Goal: Find specific page/section

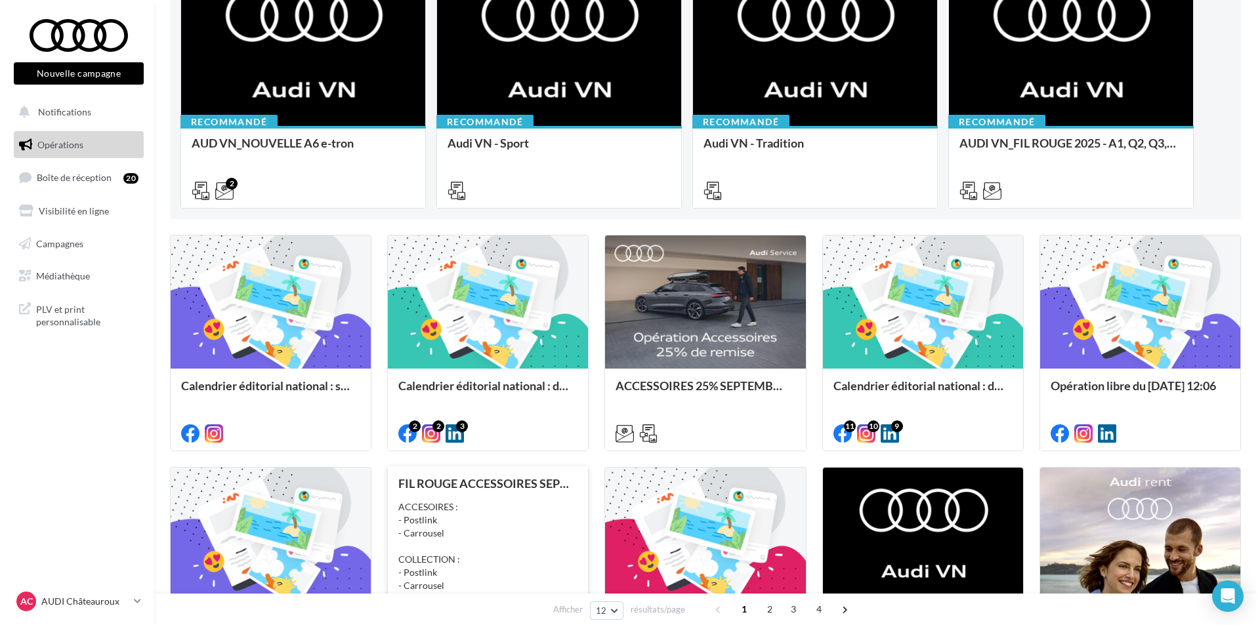
scroll to position [197, 0]
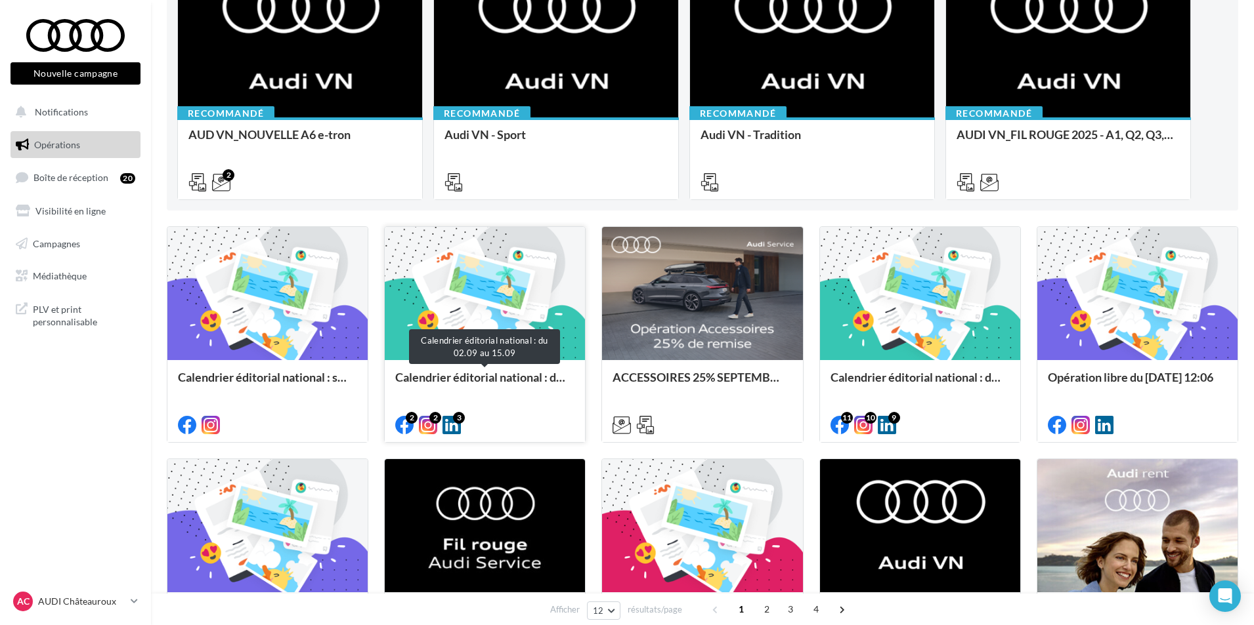
click at [475, 383] on div "Calendrier éditorial national : du 02.09 au 15.09" at bounding box center [484, 384] width 179 height 26
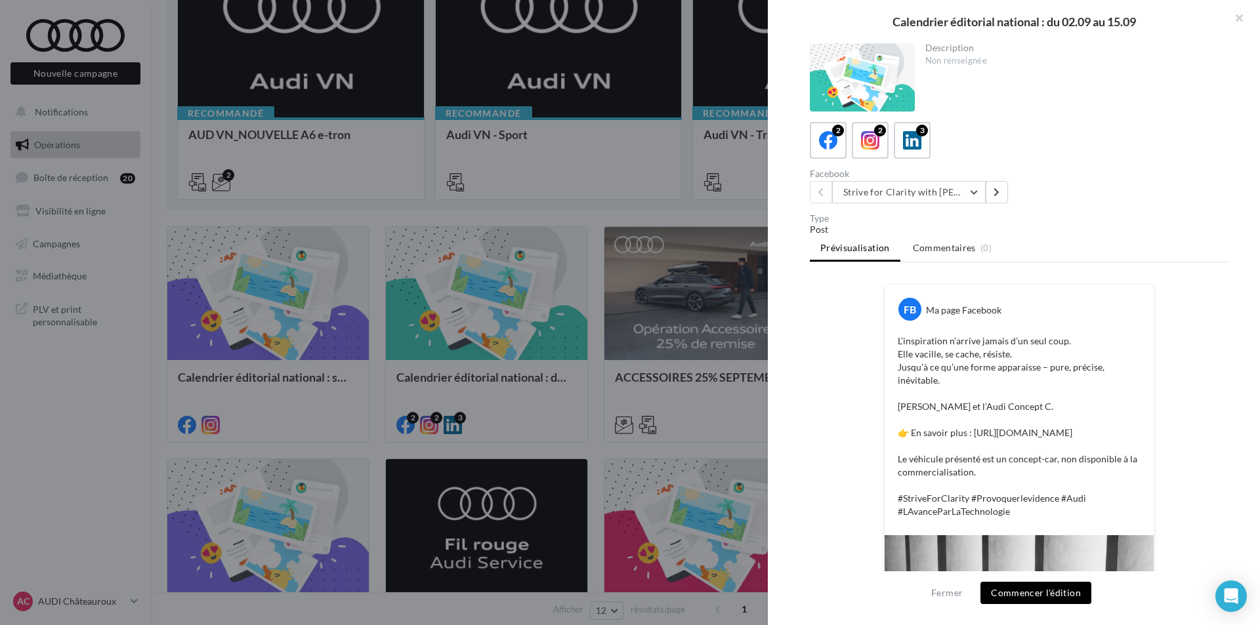
click at [604, 333] on div at bounding box center [630, 312] width 1260 height 625
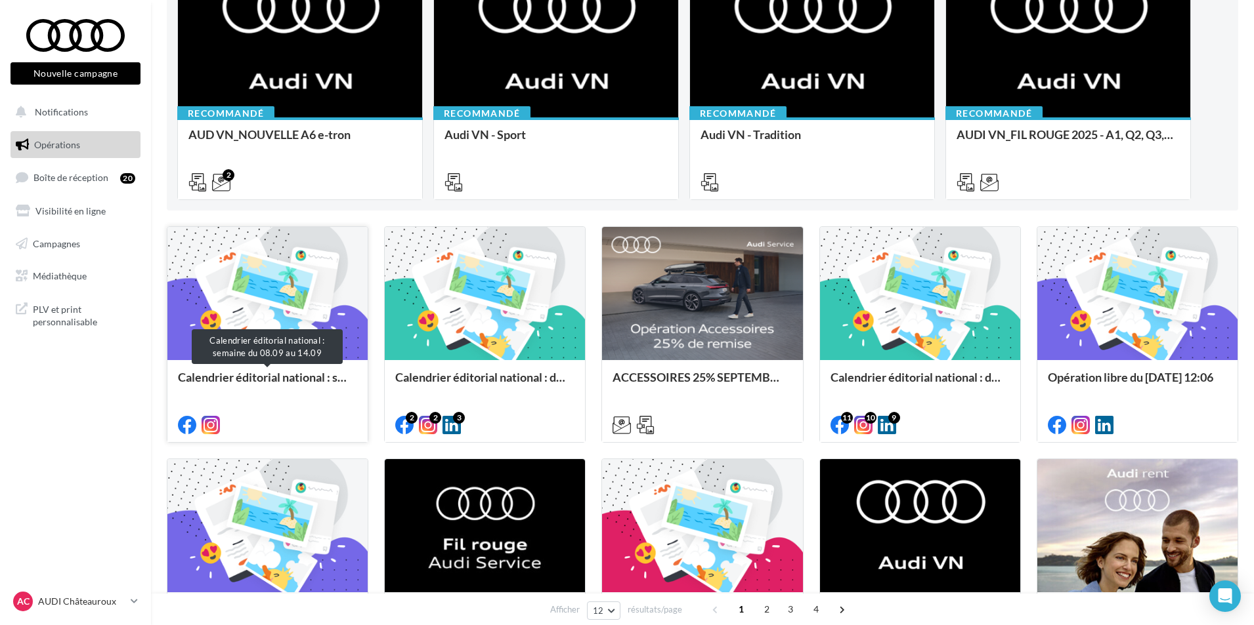
click at [282, 390] on div "Calendrier éditorial national : semaine du 08.09 au 14.09" at bounding box center [267, 384] width 179 height 26
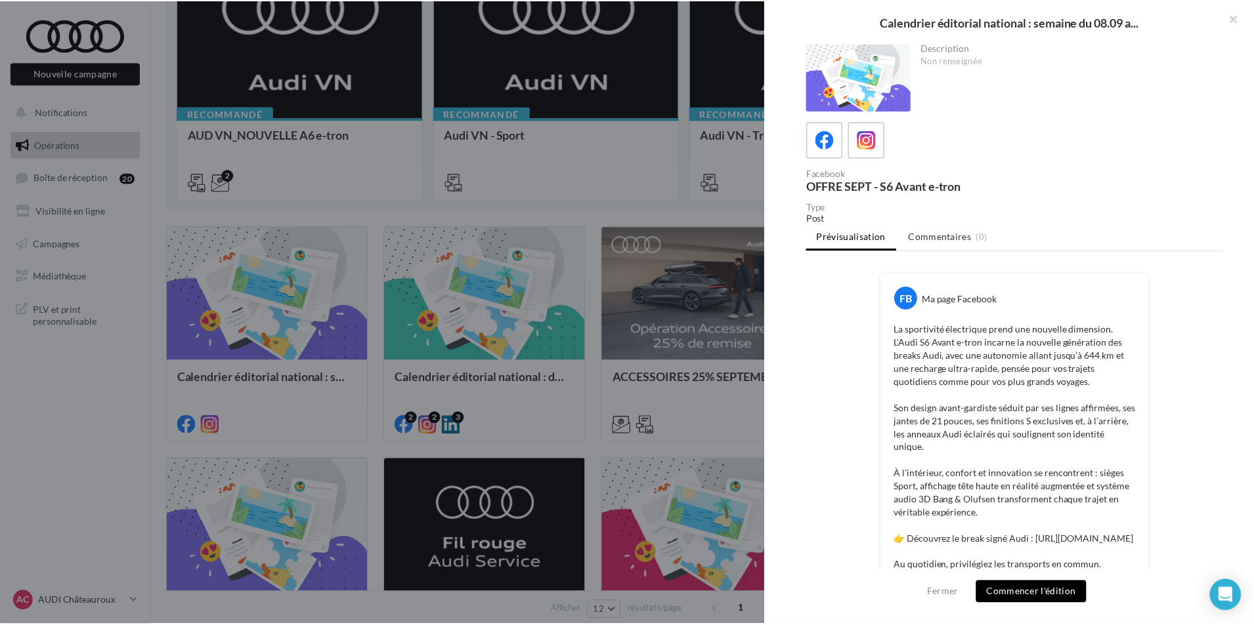
scroll to position [0, 0]
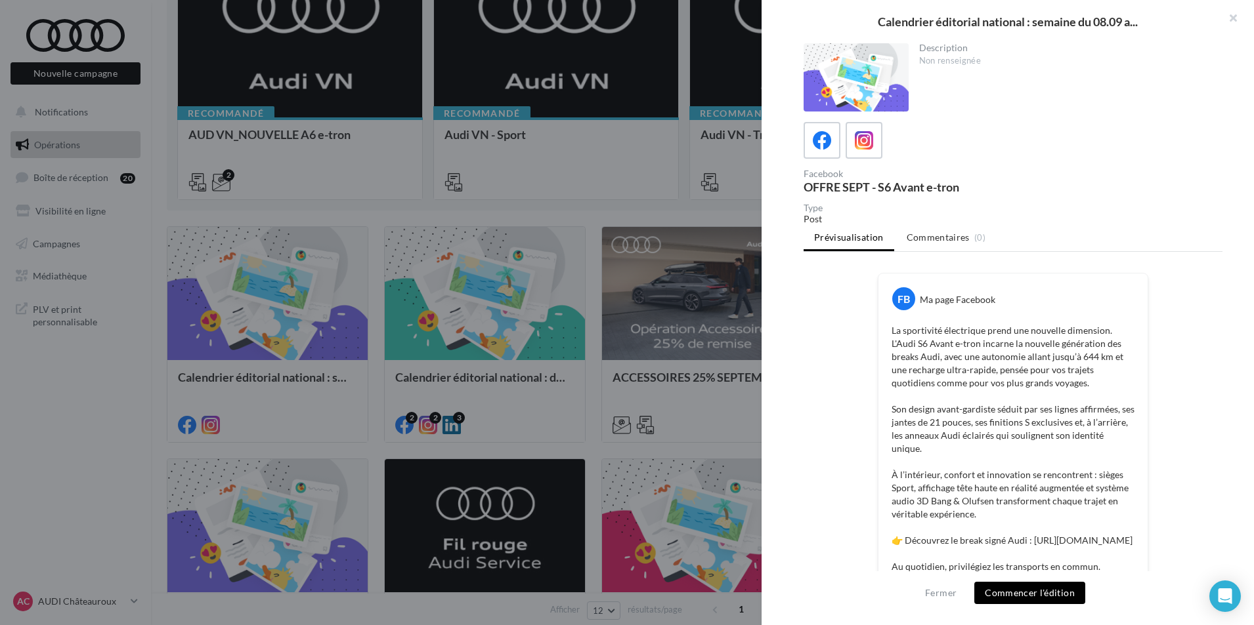
click at [627, 362] on div at bounding box center [627, 312] width 1254 height 625
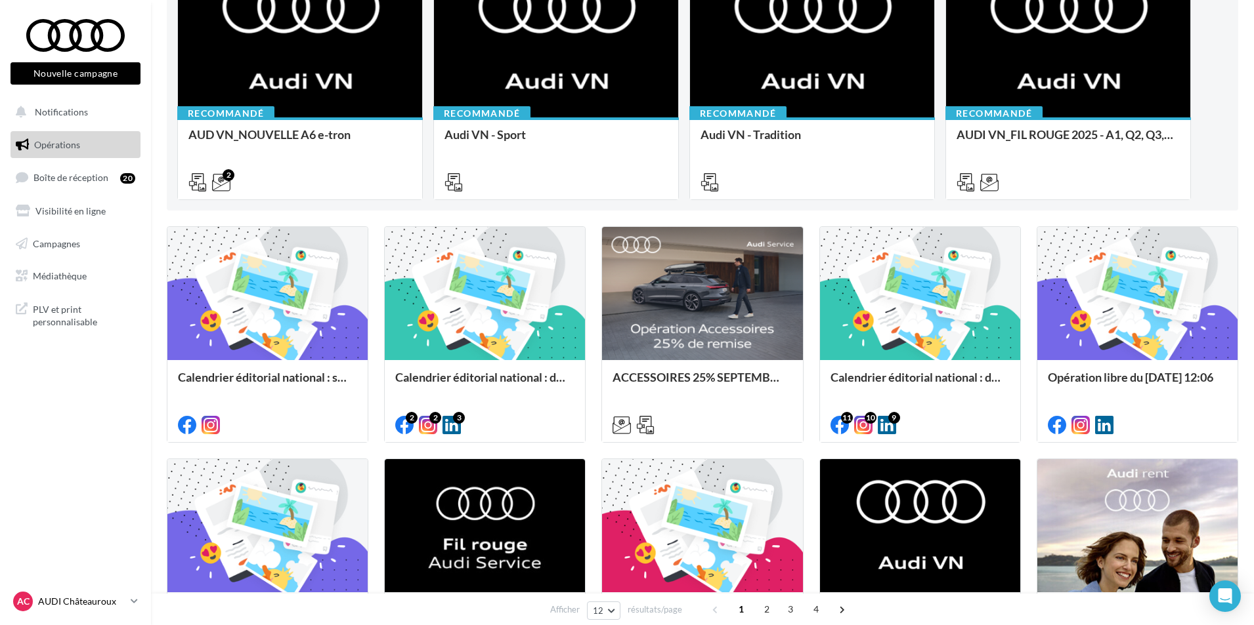
click at [120, 604] on p "AUDI Châteauroux" at bounding box center [81, 601] width 87 height 13
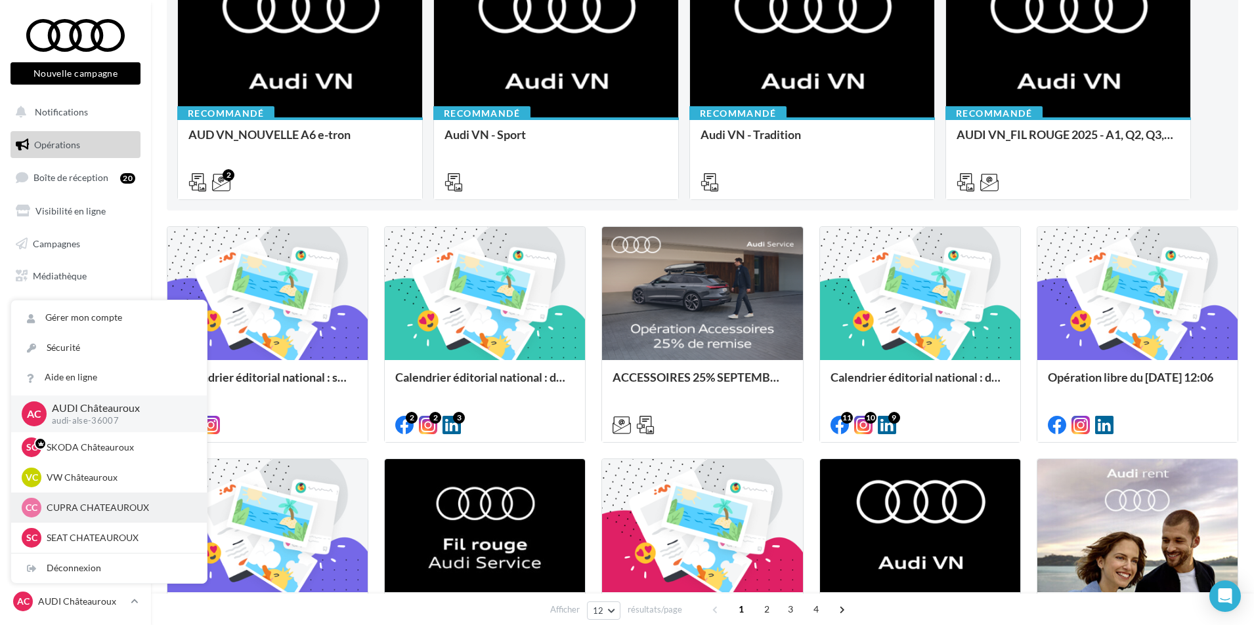
scroll to position [66, 0]
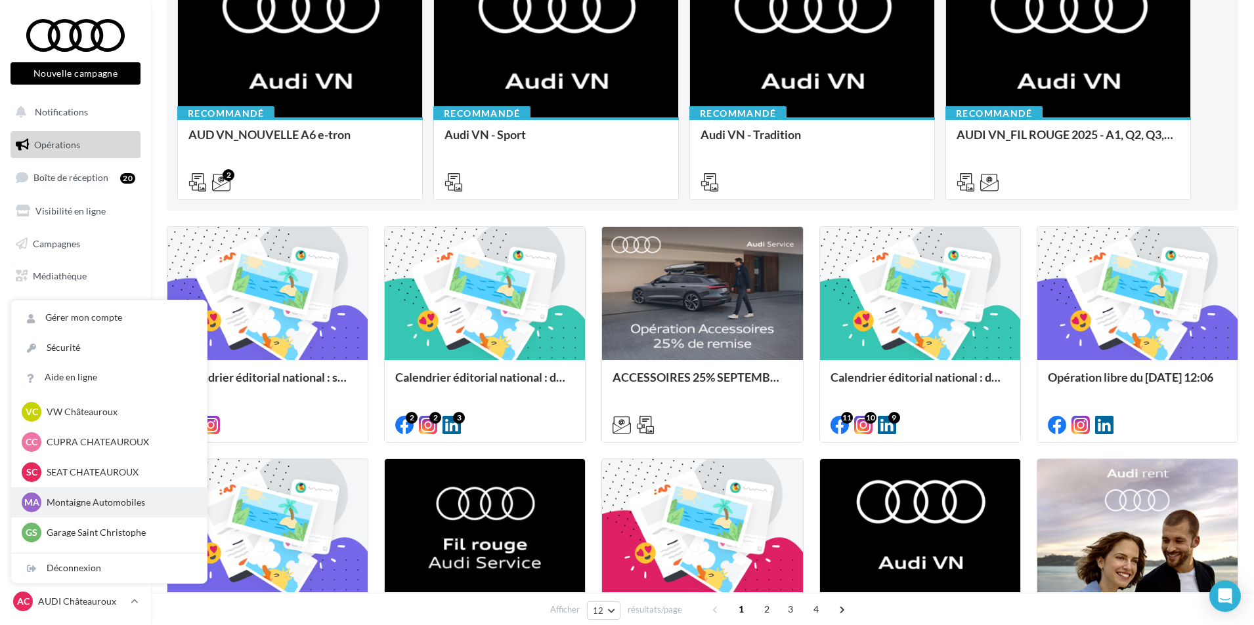
click at [134, 507] on p "Montaigne Automobiles" at bounding box center [119, 502] width 144 height 13
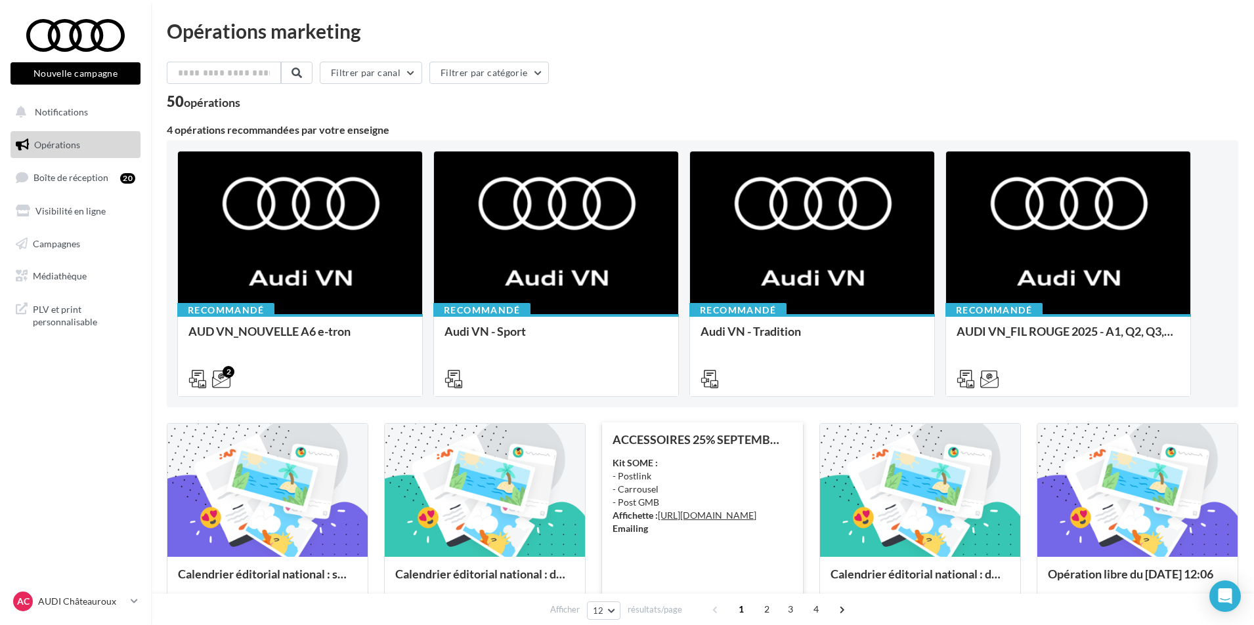
click at [692, 462] on div "Kit SOME : - Postlink - Carrousel - Post GMB Affichette : [URL][DOMAIN_NAME] Em…" at bounding box center [701, 496] width 179 height 79
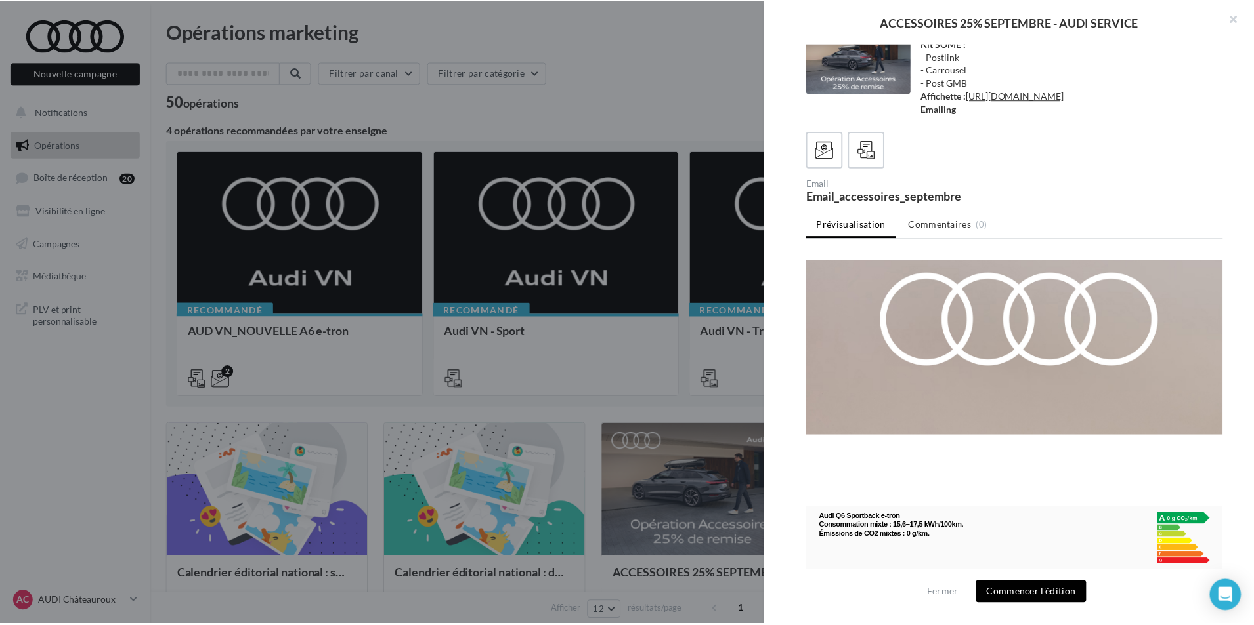
scroll to position [3450, 0]
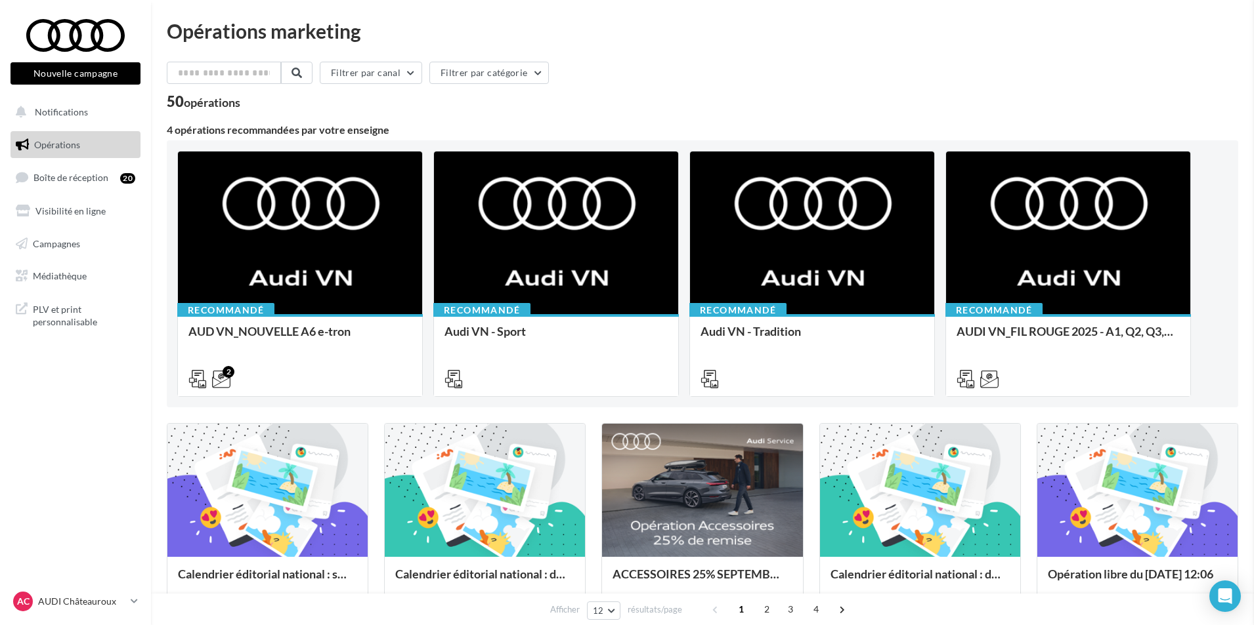
click at [92, 605] on p "AUDI Châteauroux" at bounding box center [81, 601] width 87 height 13
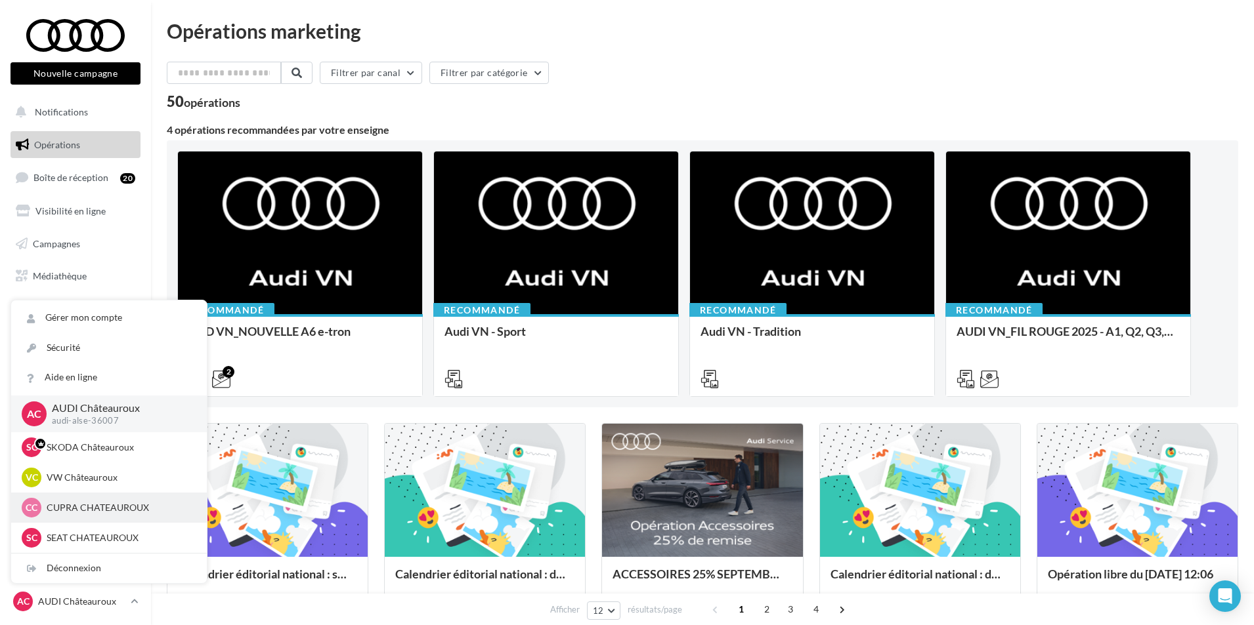
click at [144, 514] on p "CUPRA CHATEAUROUX" at bounding box center [119, 507] width 144 height 13
